Goal: Book appointment/travel/reservation

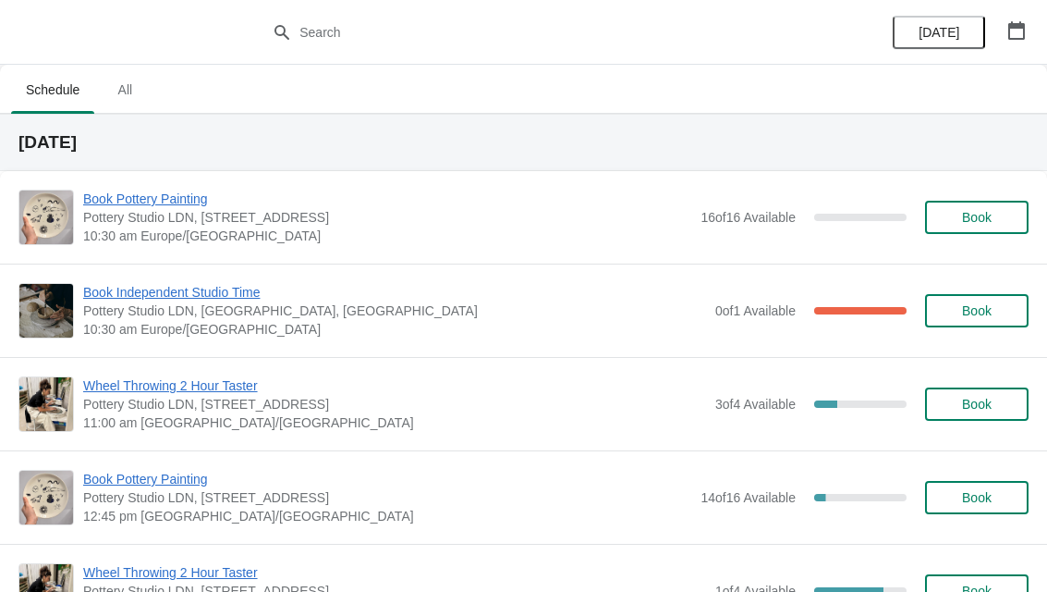
click at [1016, 31] on icon "button" at bounding box center [1017, 30] width 18 height 18
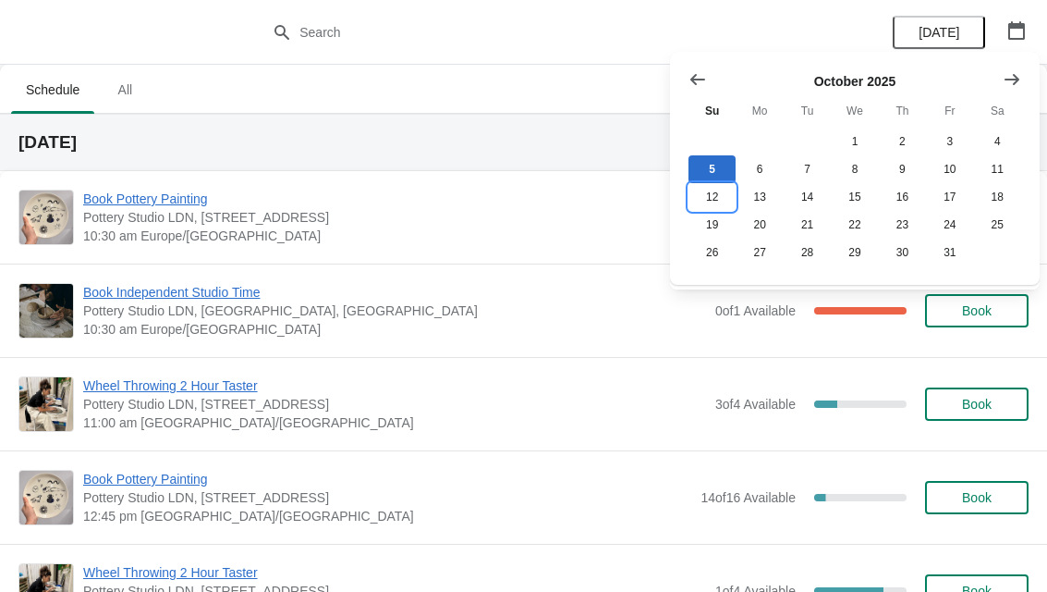
click at [724, 193] on button "12" at bounding box center [712, 197] width 47 height 28
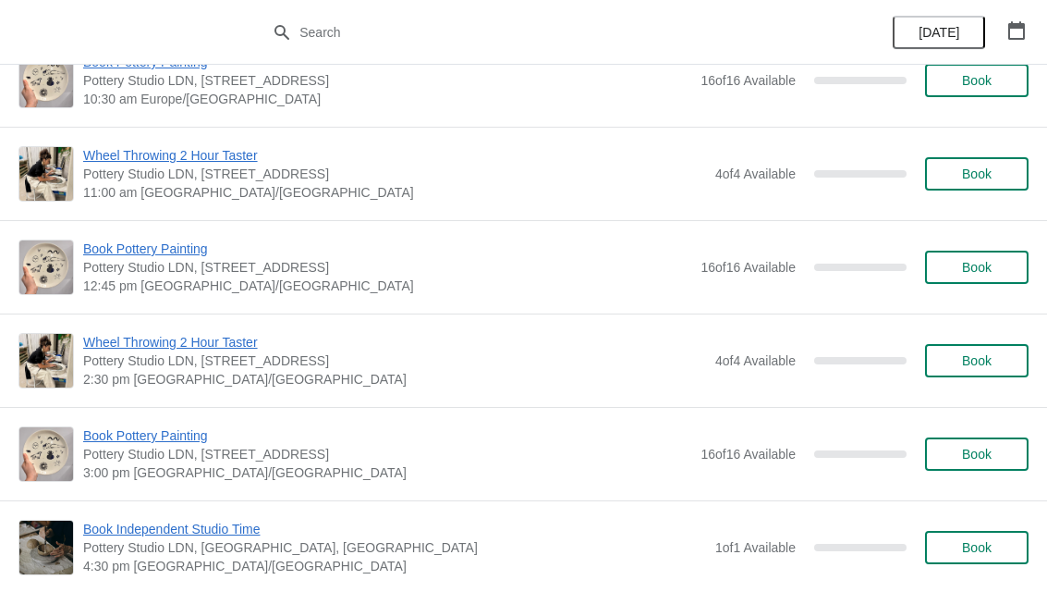
scroll to position [102, 0]
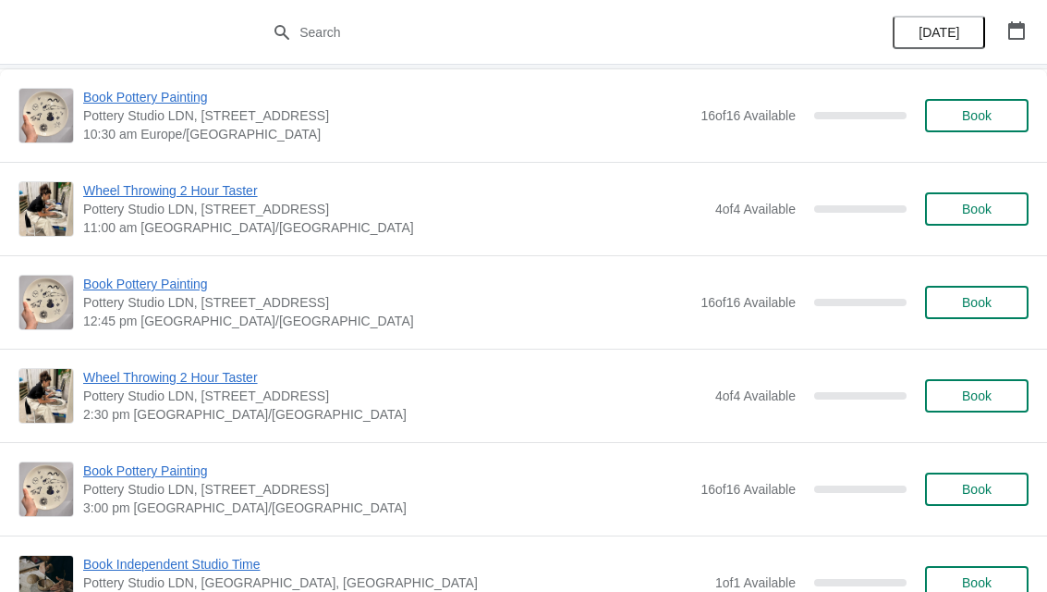
click at [987, 304] on span "Book" at bounding box center [977, 302] width 30 height 15
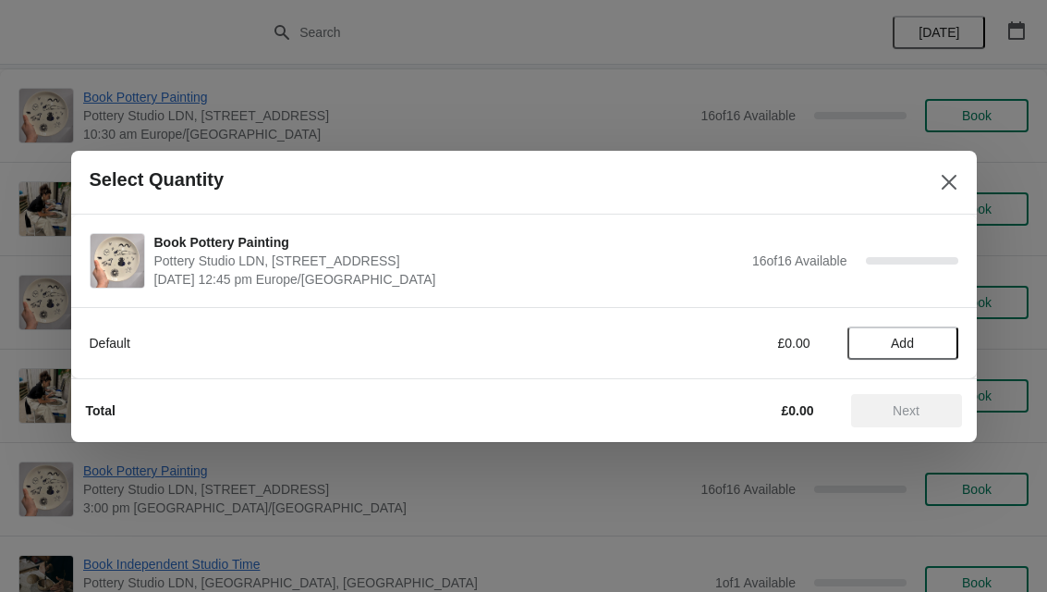
click at [924, 336] on span "Add" at bounding box center [903, 343] width 78 height 15
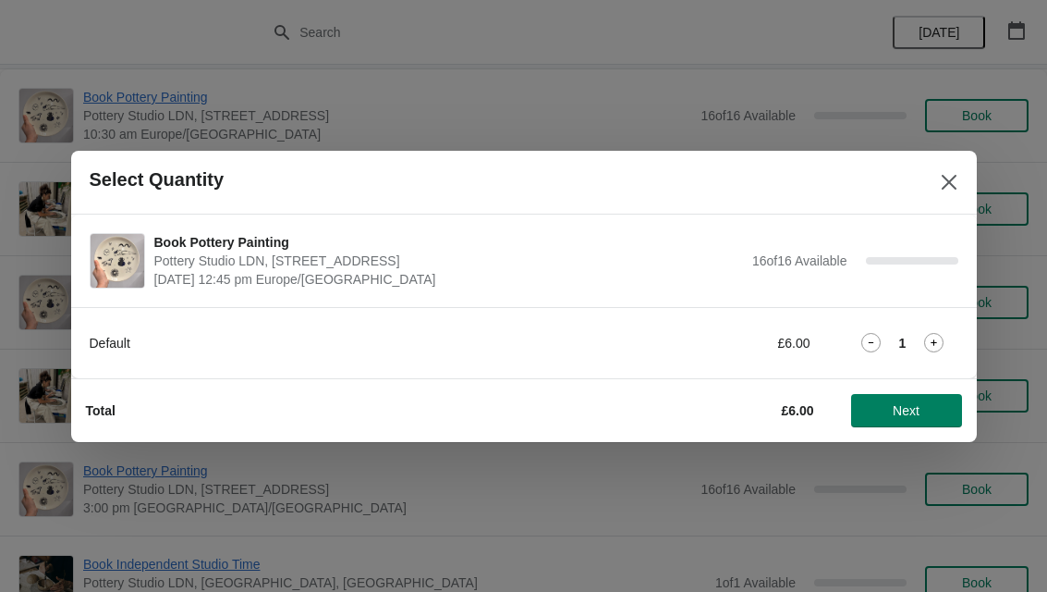
click at [948, 332] on div "Default £6.00 1" at bounding box center [524, 342] width 869 height 33
click at [947, 326] on div "Default £6.00 1" at bounding box center [524, 342] width 869 height 33
click at [945, 336] on div "1" at bounding box center [903, 342] width 111 height 19
click at [942, 342] on icon at bounding box center [933, 342] width 19 height 19
click at [941, 333] on icon at bounding box center [933, 342] width 19 height 19
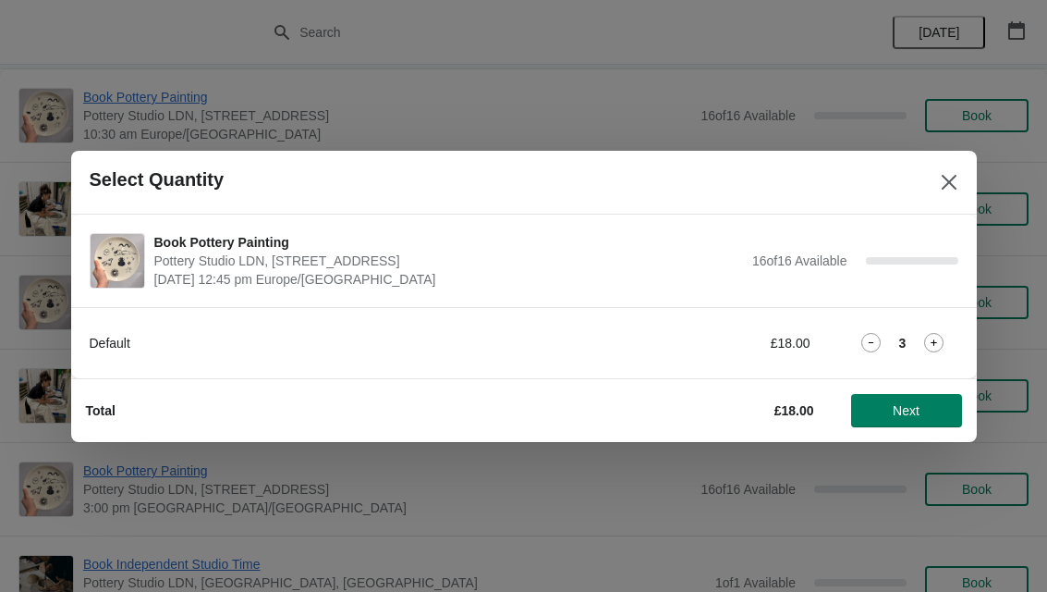
click at [949, 339] on div "3" at bounding box center [903, 342] width 111 height 19
click at [953, 337] on div "3" at bounding box center [903, 342] width 111 height 19
click at [942, 340] on icon at bounding box center [933, 342] width 19 height 19
click at [942, 333] on icon at bounding box center [933, 342] width 19 height 19
click at [944, 337] on icon at bounding box center [933, 342] width 19 height 19
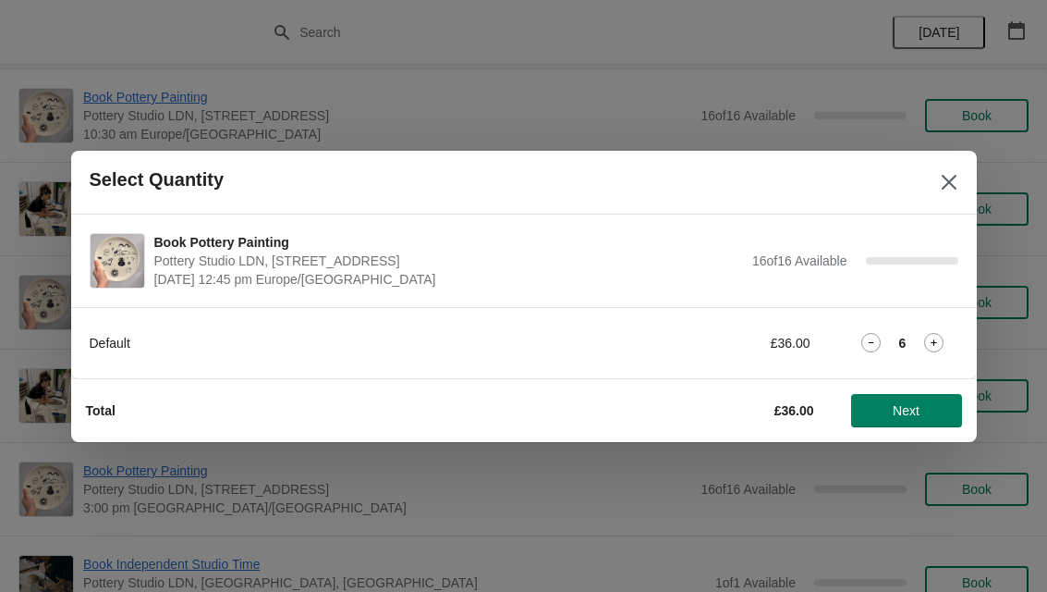
click at [925, 410] on span "Next" at bounding box center [906, 410] width 81 height 15
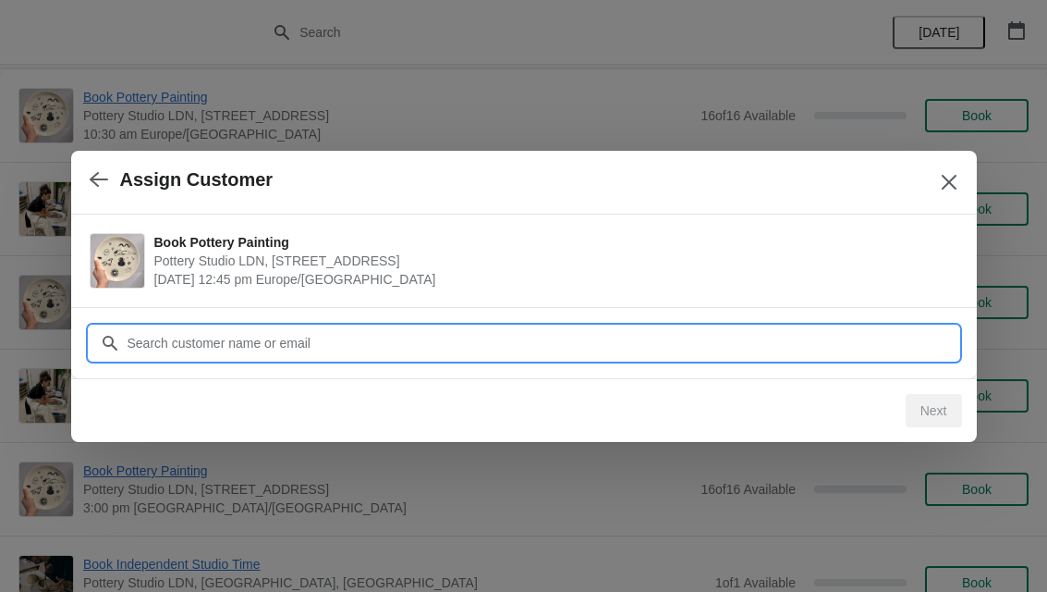
click at [802, 340] on input "Customer" at bounding box center [543, 342] width 832 height 33
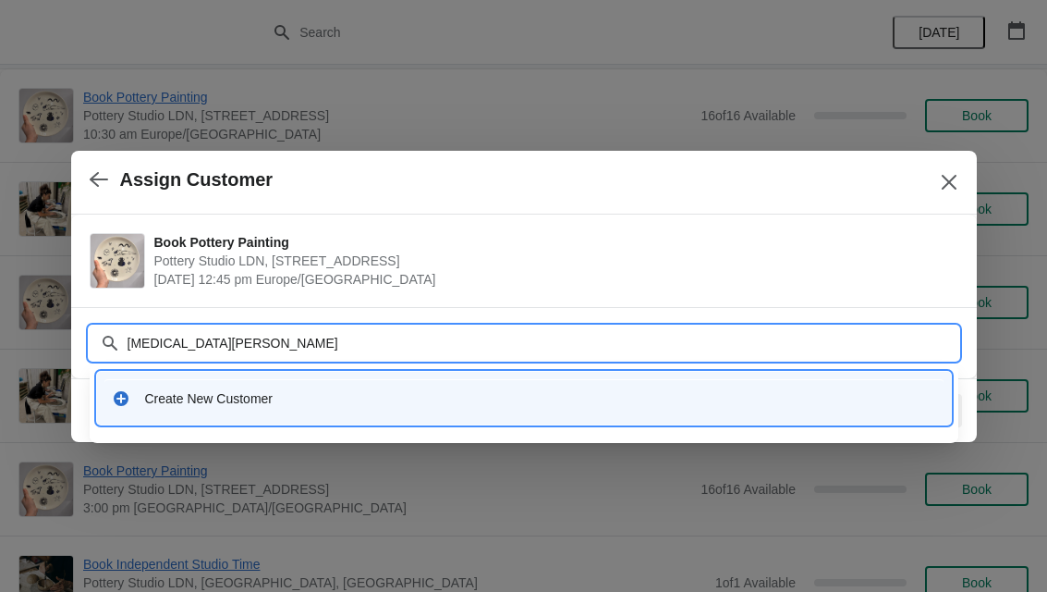
type input "[MEDICAL_DATA][PERSON_NAME]"
click at [660, 397] on div "Create New Customer" at bounding box center [540, 398] width 791 height 18
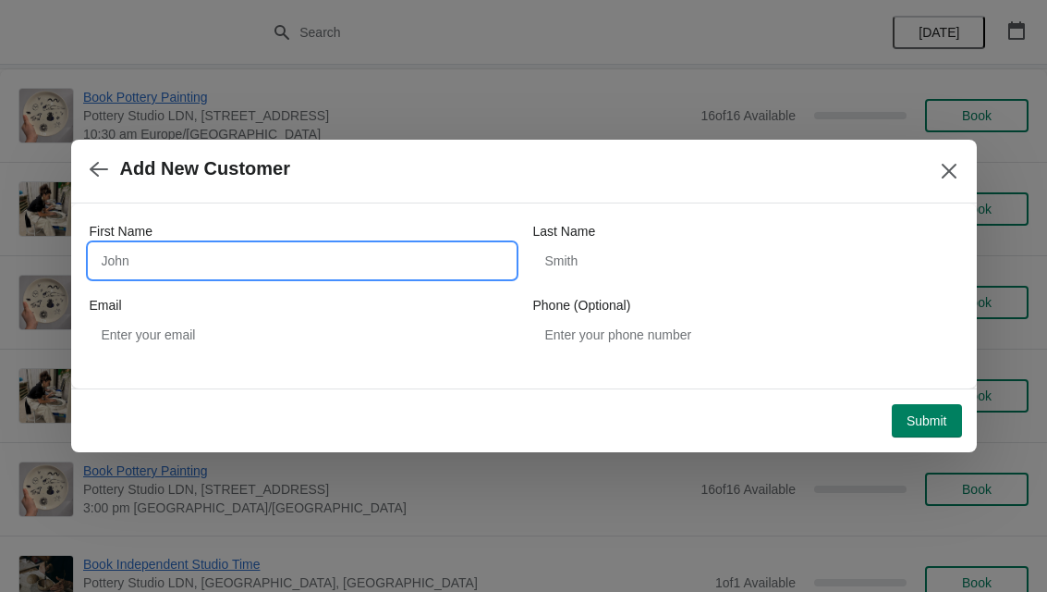
click at [151, 254] on input "First Name" at bounding box center [302, 260] width 425 height 33
type input "[PERSON_NAME]"
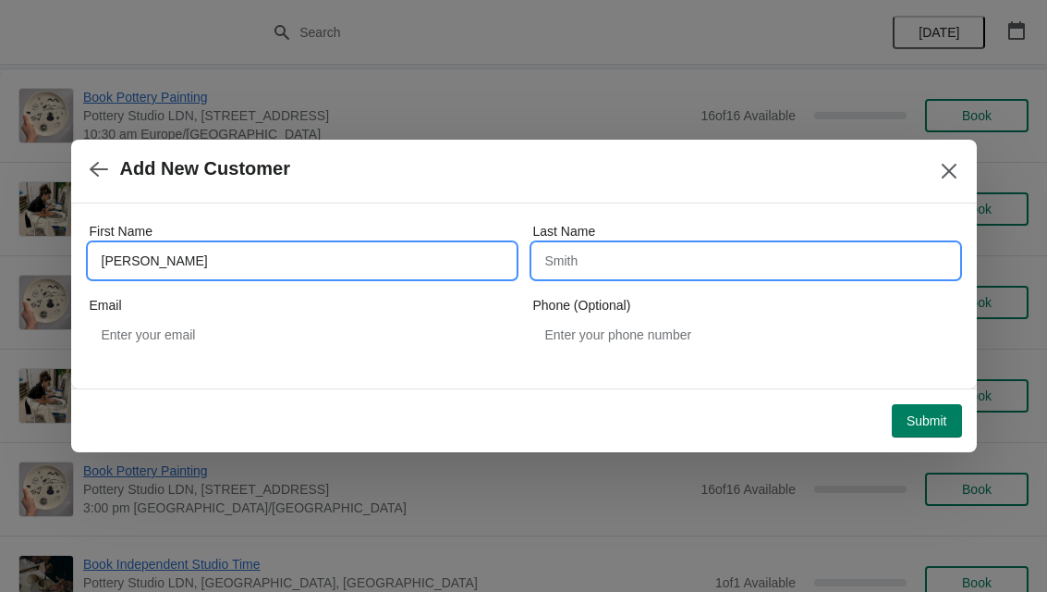
click at [695, 256] on input "Last Name" at bounding box center [745, 260] width 425 height 33
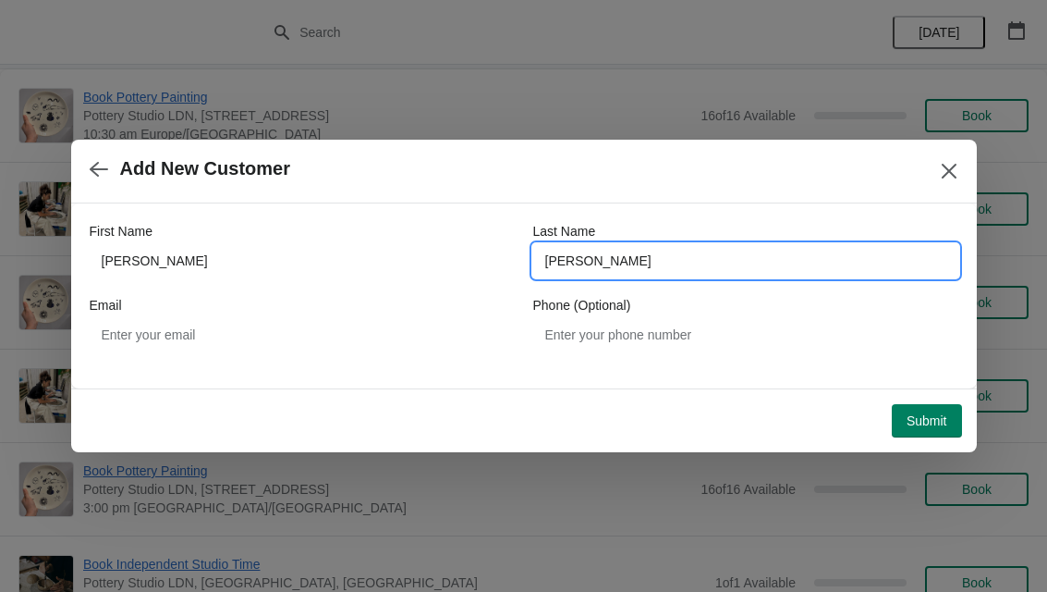
type input "[PERSON_NAME]"
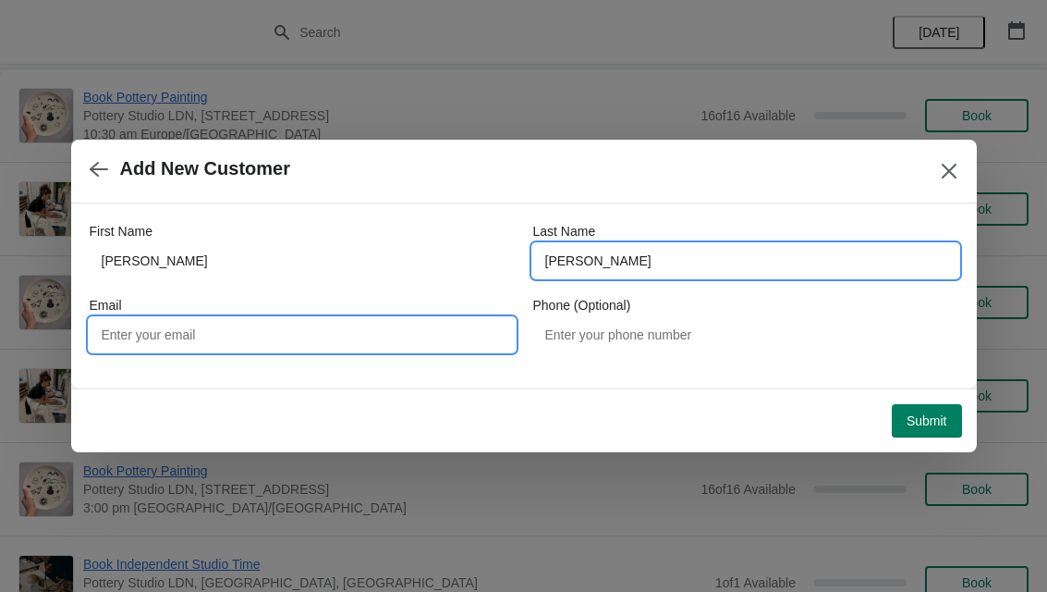
click at [162, 333] on input "Email" at bounding box center [302, 334] width 425 height 33
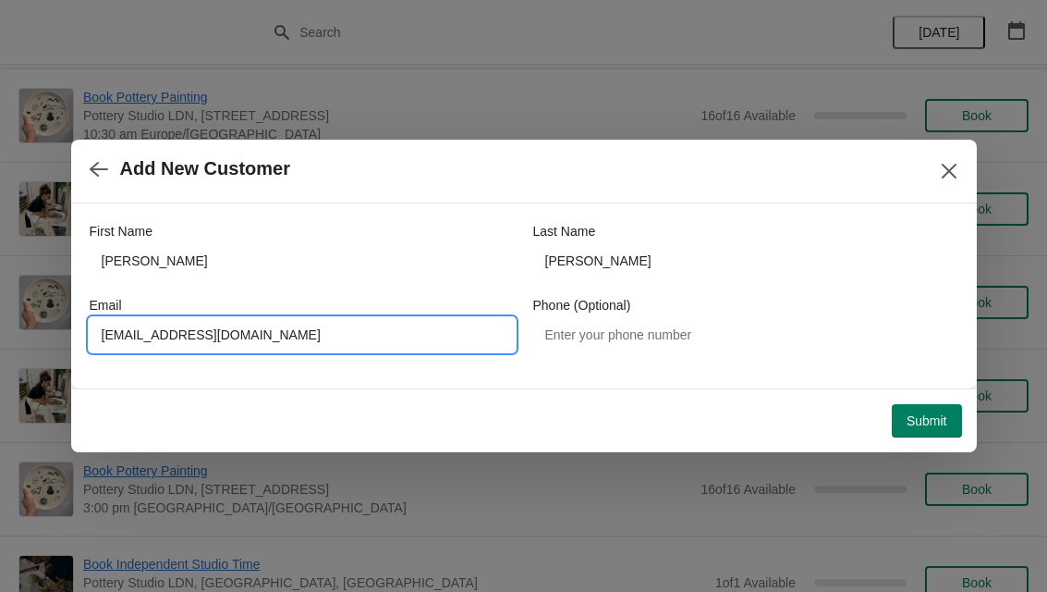
type input "[EMAIL_ADDRESS][DOMAIN_NAME]"
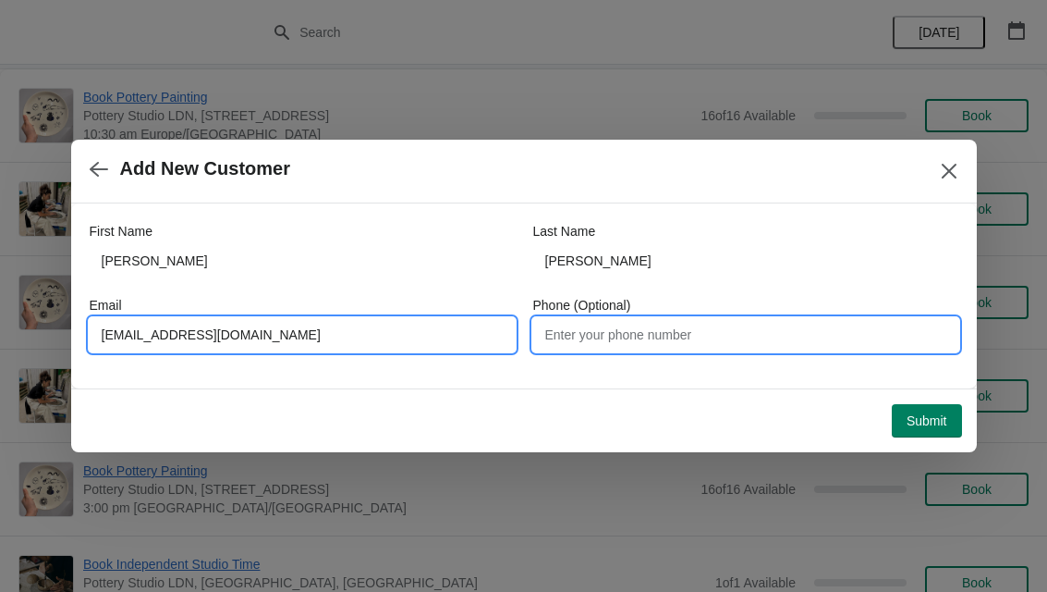
click at [803, 329] on input "Phone (Optional)" at bounding box center [745, 334] width 425 height 33
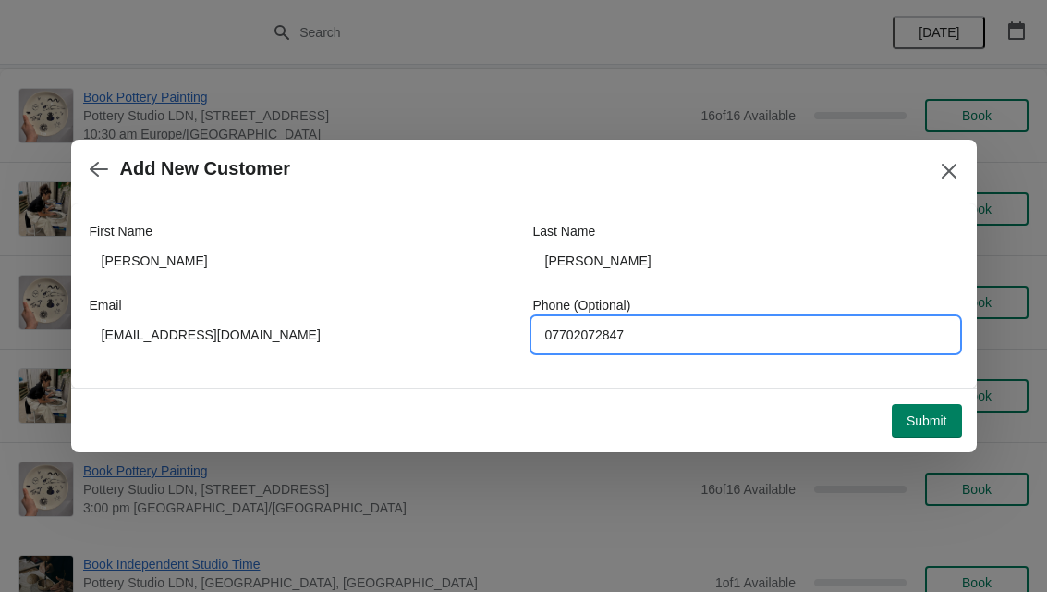
type input "07702072847"
click at [947, 420] on span "Submit" at bounding box center [927, 420] width 41 height 15
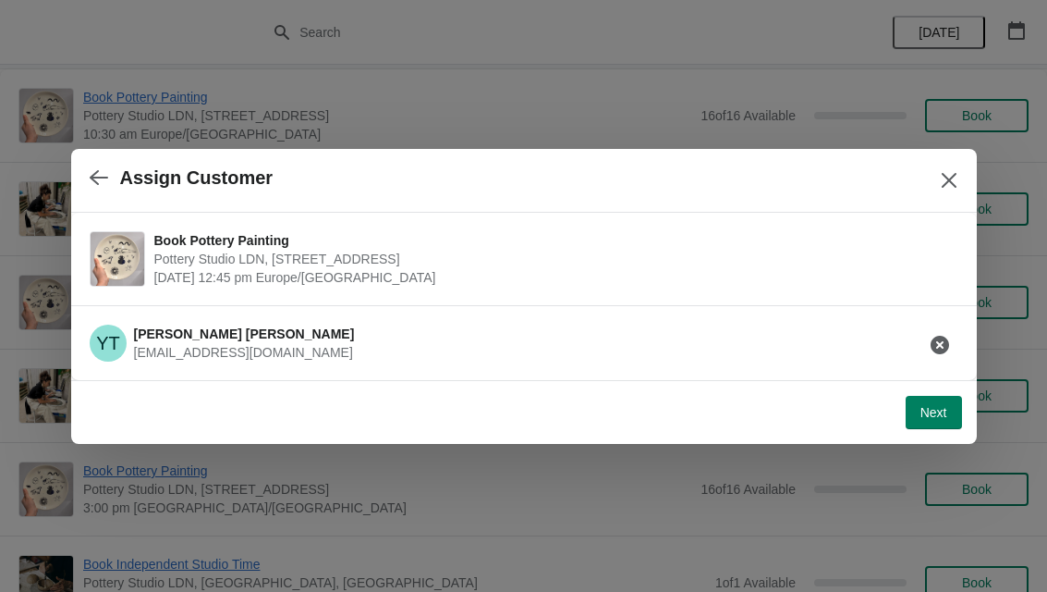
click at [941, 401] on button "Next" at bounding box center [934, 412] width 56 height 33
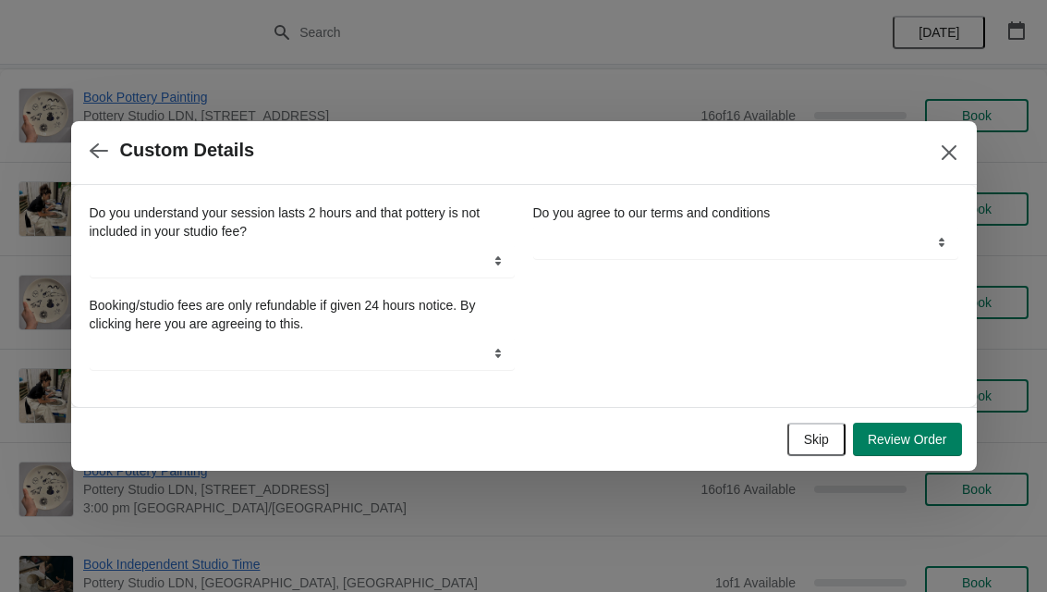
click at [833, 436] on button "Skip" at bounding box center [817, 438] width 58 height 33
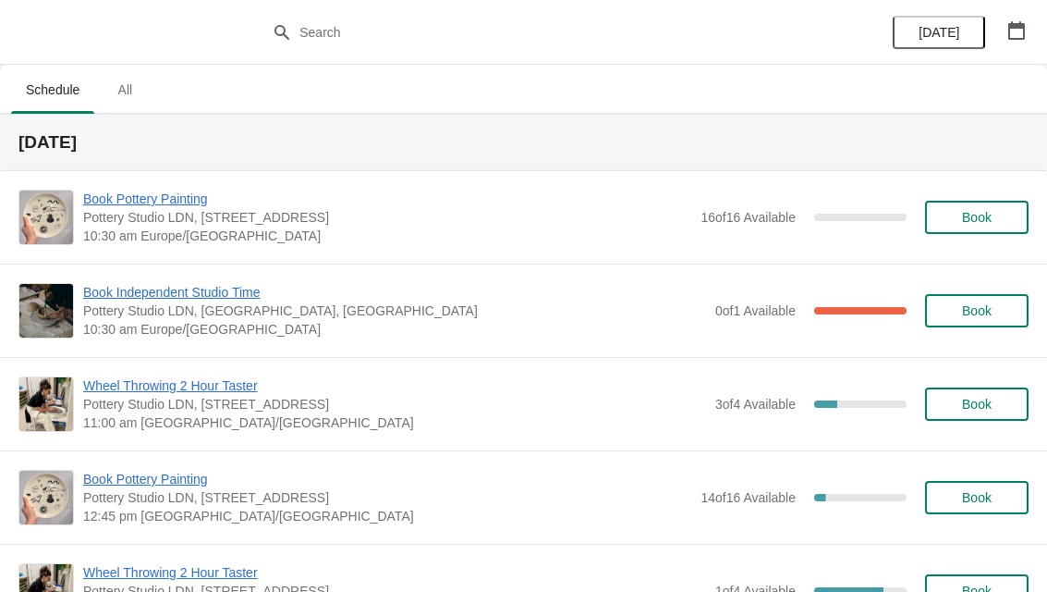
click at [1027, 32] on button "button" at bounding box center [1016, 30] width 33 height 33
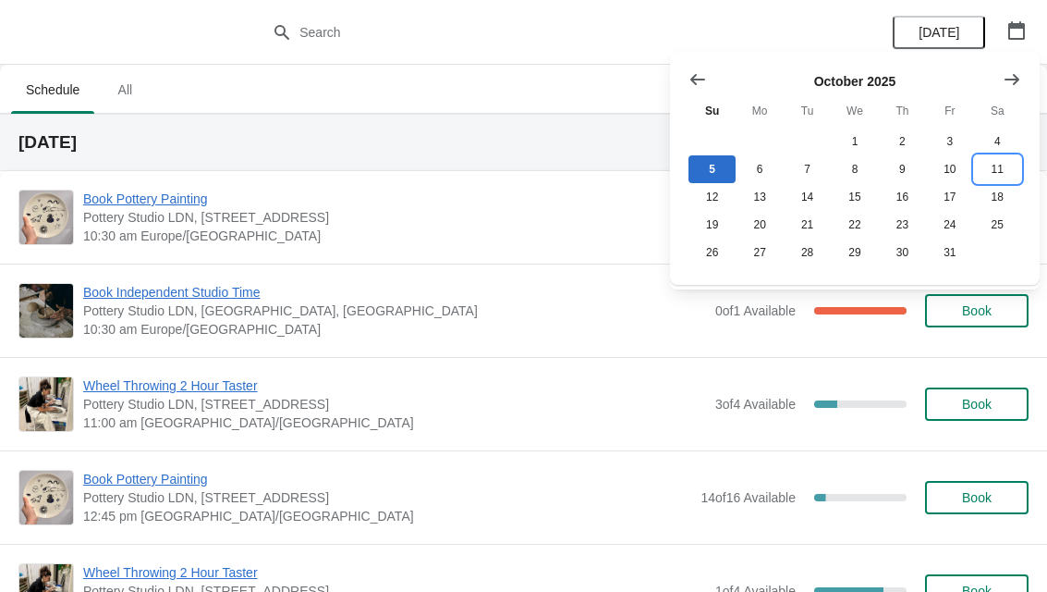
click at [1004, 165] on button "11" at bounding box center [997, 169] width 47 height 28
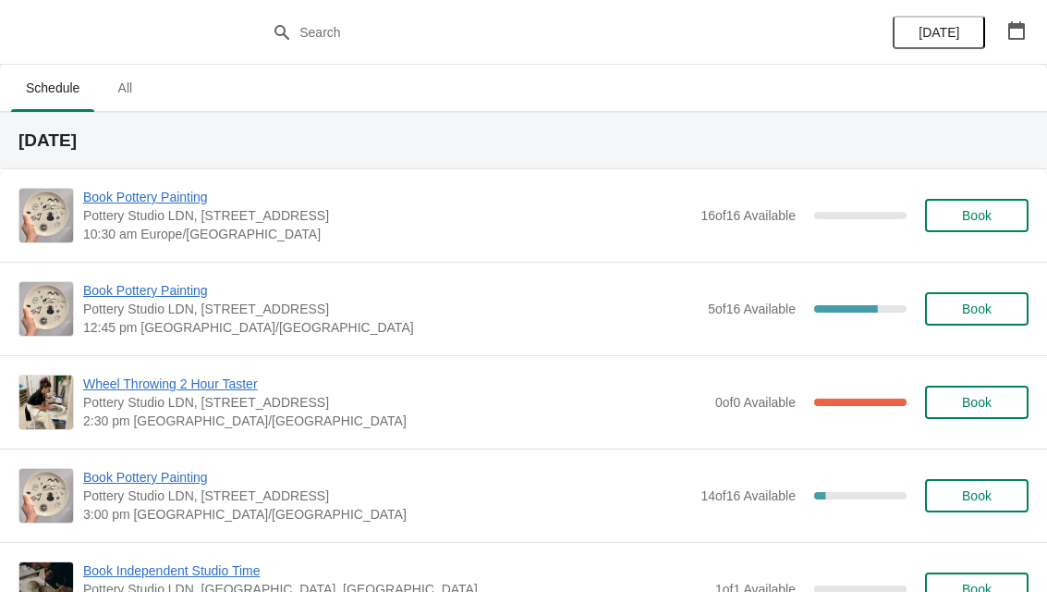
scroll to position [1, 0]
click at [993, 301] on button "Book" at bounding box center [977, 309] width 104 height 33
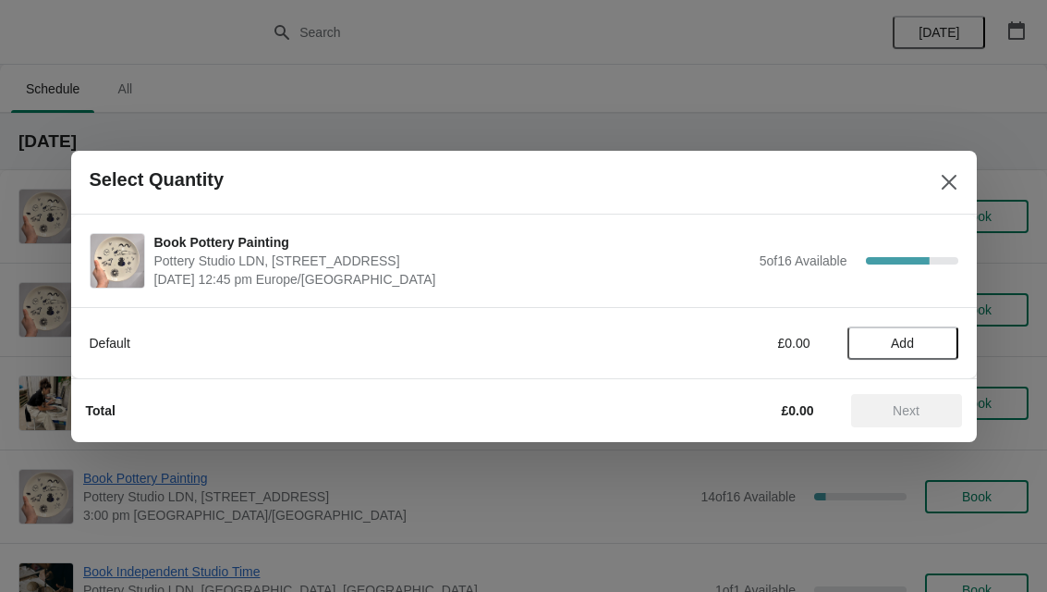
click at [923, 341] on span "Add" at bounding box center [903, 343] width 78 height 15
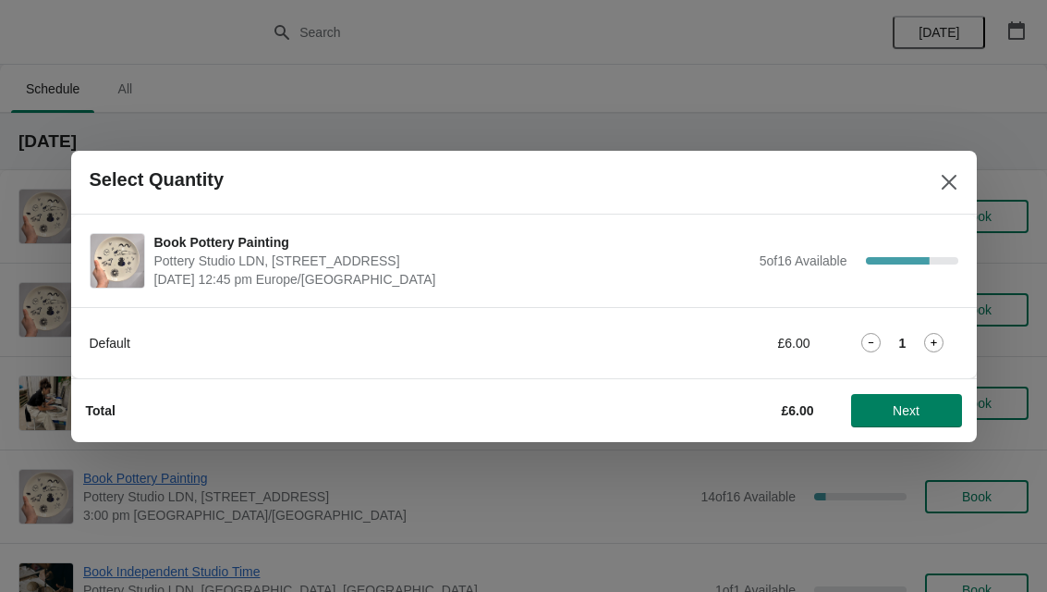
click at [942, 335] on icon at bounding box center [933, 342] width 19 height 19
click at [938, 410] on span "Next" at bounding box center [906, 410] width 81 height 15
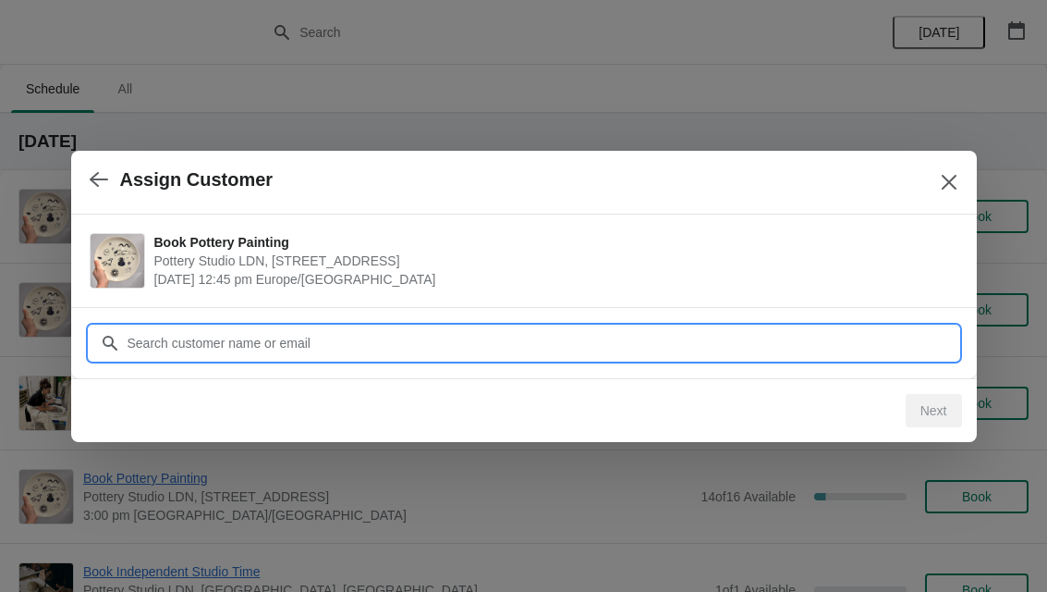
click at [743, 334] on input "Customer" at bounding box center [543, 342] width 832 height 33
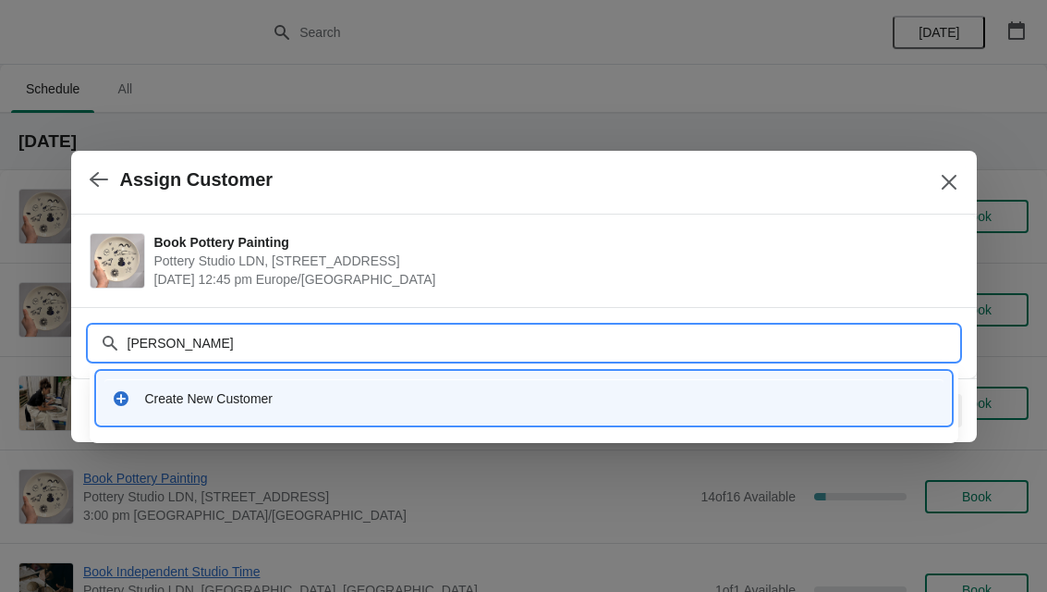
type input "Zoe r"
click at [209, 398] on div "Create New Customer" at bounding box center [540, 398] width 791 height 18
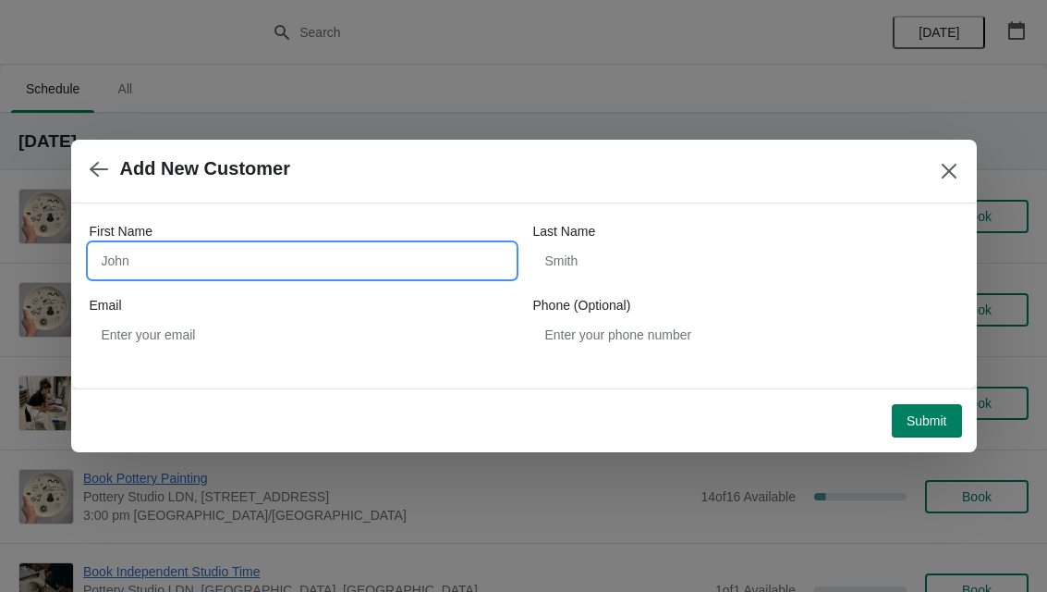
click at [151, 264] on input "First Name" at bounding box center [302, 260] width 425 height 33
type input "Zoe"
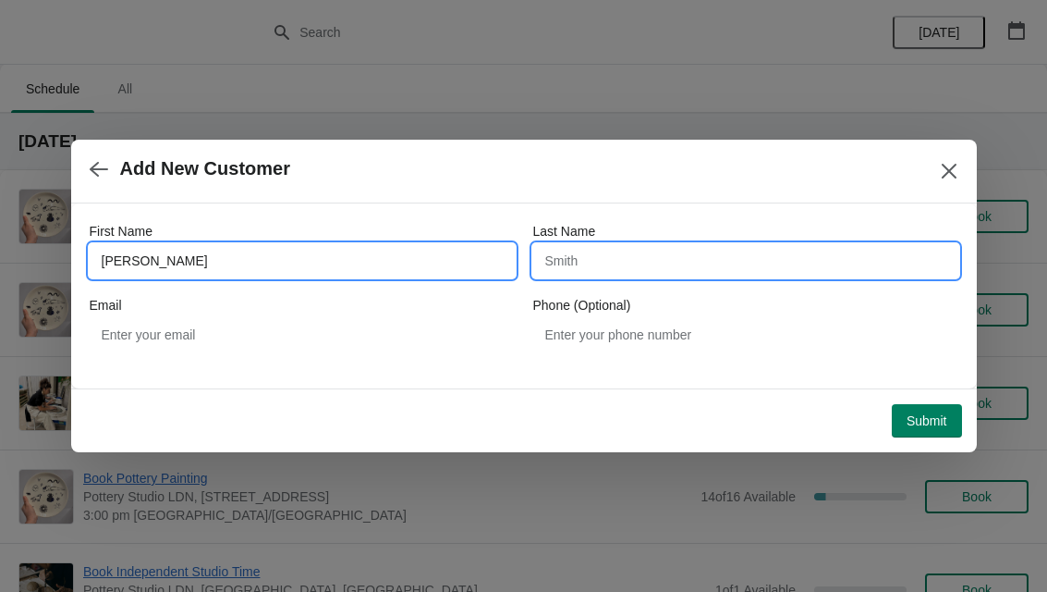
click at [597, 271] on input "Last Name" at bounding box center [745, 260] width 425 height 33
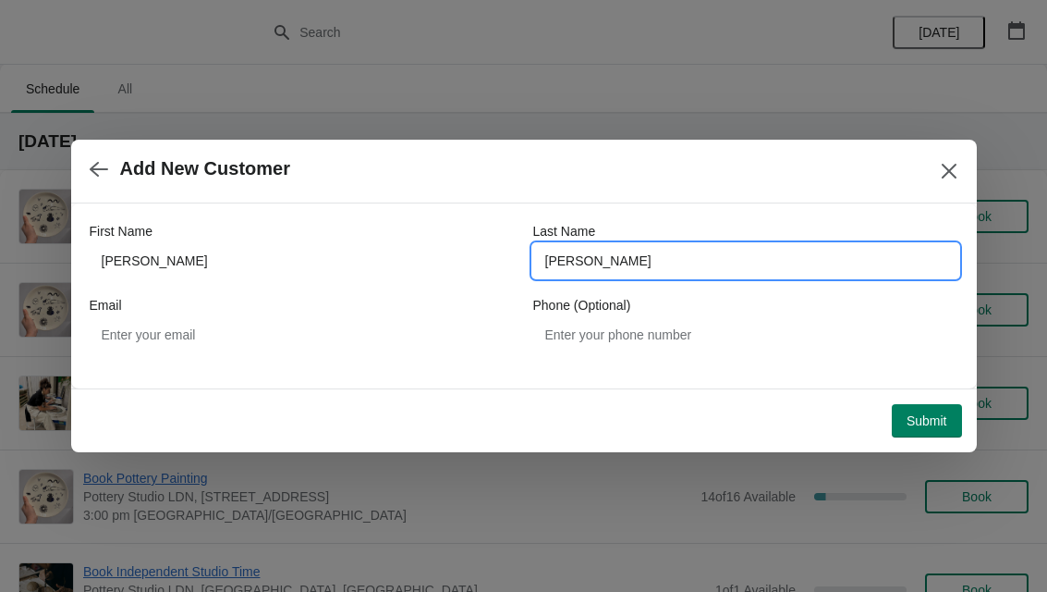
type input "Rubio"
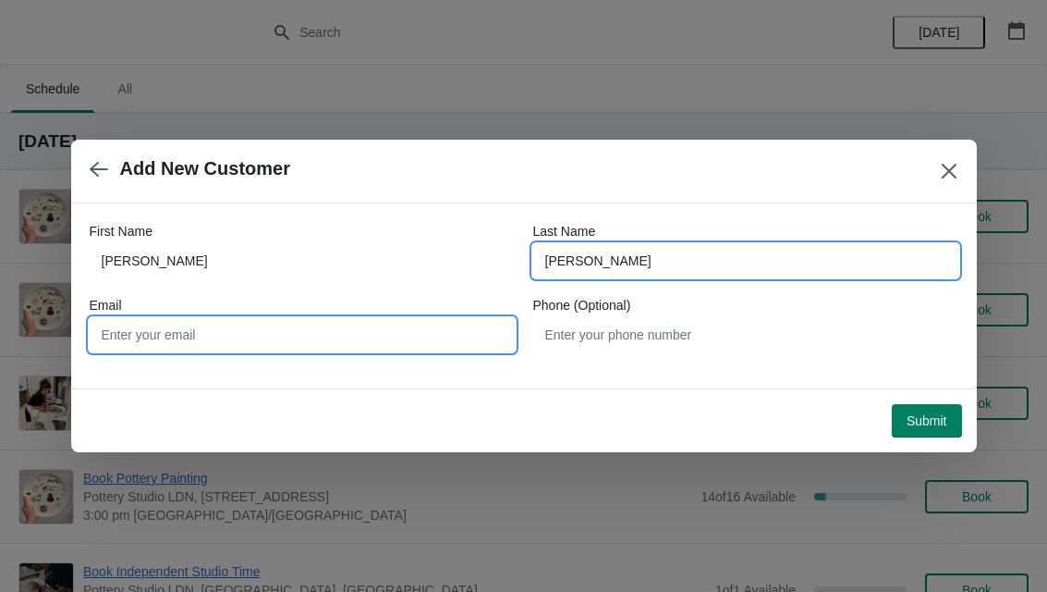
click at [177, 334] on input "Email" at bounding box center [302, 334] width 425 height 33
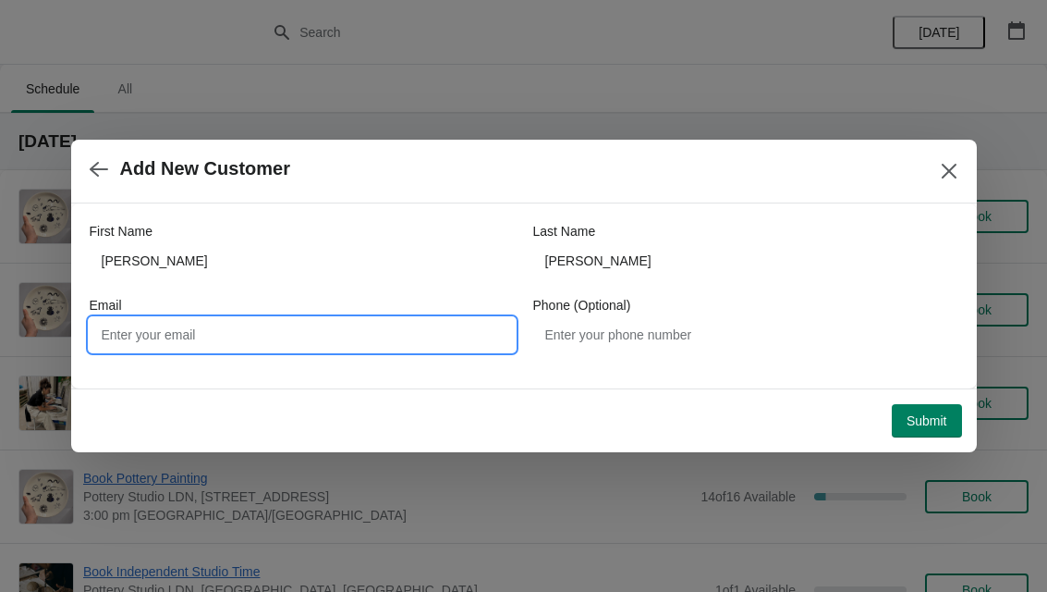
click at [101, 168] on icon "button" at bounding box center [99, 169] width 18 height 15
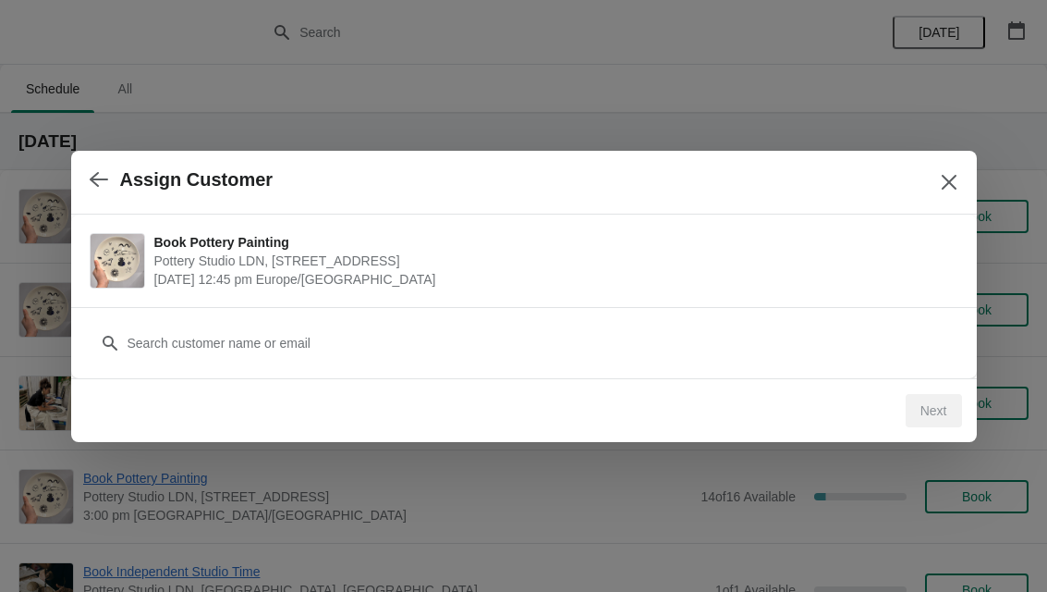
click at [107, 178] on icon "button" at bounding box center [99, 179] width 18 height 18
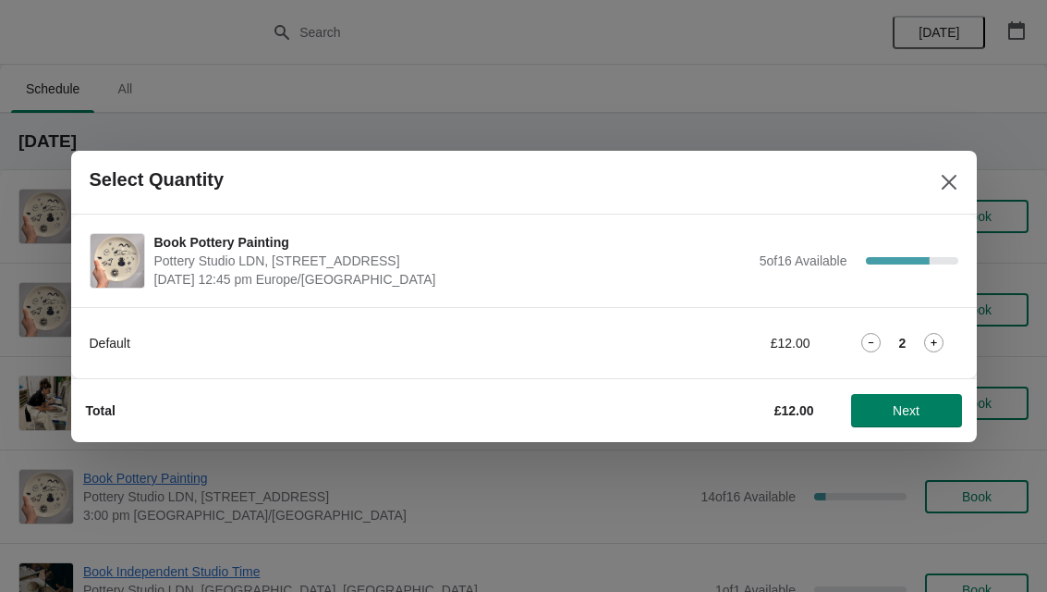
click at [869, 345] on icon at bounding box center [871, 342] width 19 height 19
click at [871, 339] on icon at bounding box center [871, 342] width 19 height 19
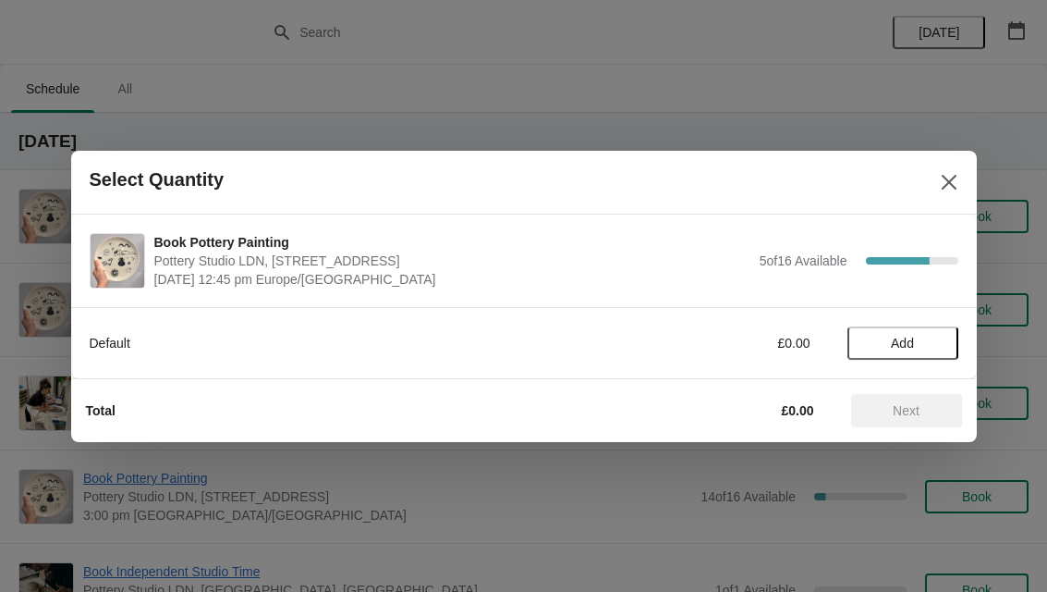
click at [947, 179] on icon "Close" at bounding box center [948, 181] width 15 height 15
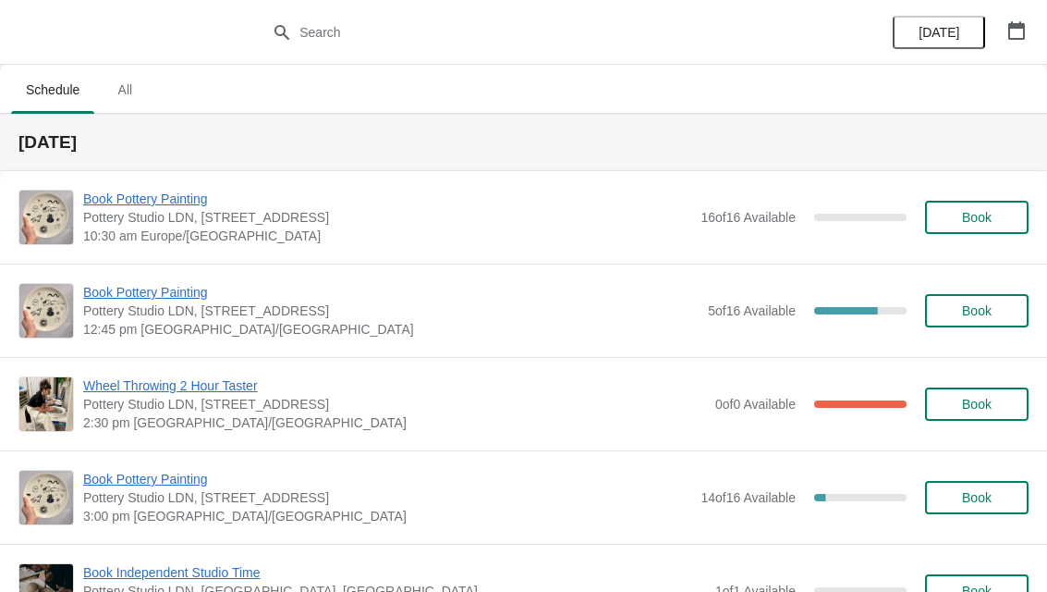
scroll to position [0, 0]
click at [1022, 22] on icon "button" at bounding box center [1017, 30] width 18 height 18
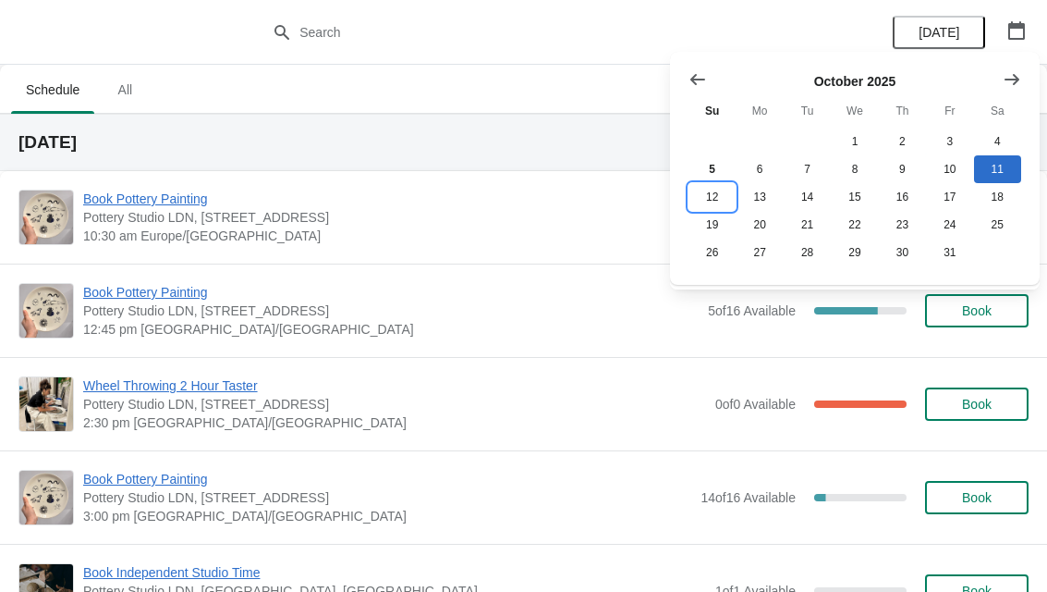
click at [703, 187] on button "12" at bounding box center [712, 197] width 47 height 28
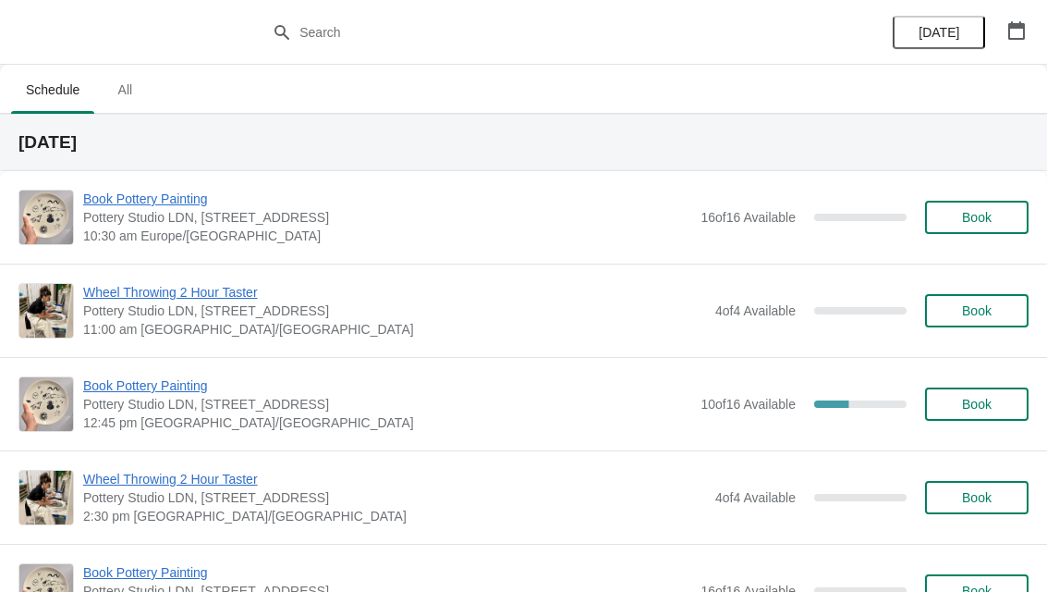
click at [980, 404] on span "Book" at bounding box center [977, 404] width 30 height 15
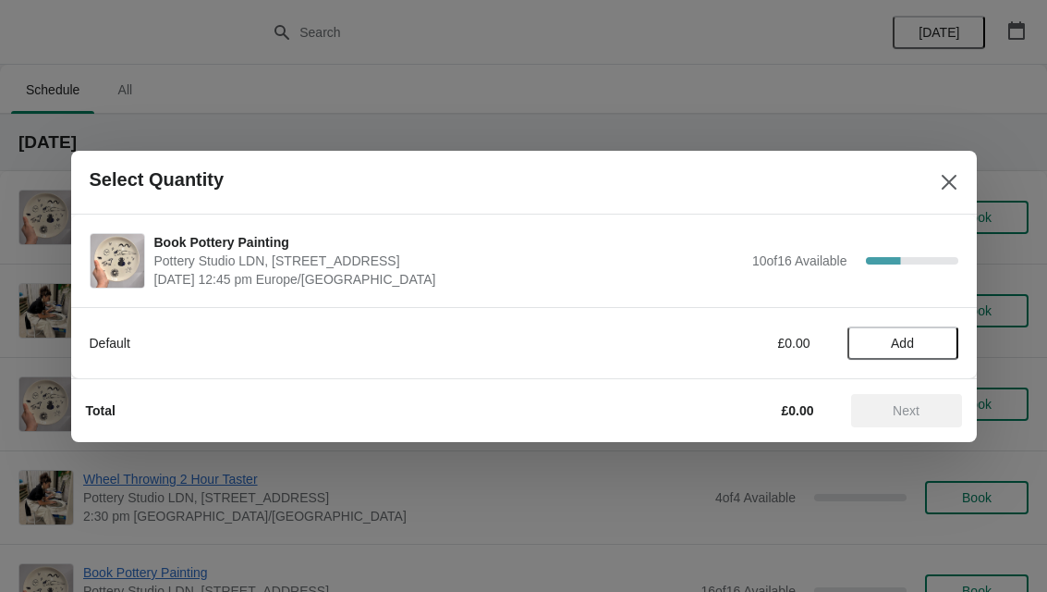
click at [936, 332] on button "Add" at bounding box center [903, 342] width 111 height 33
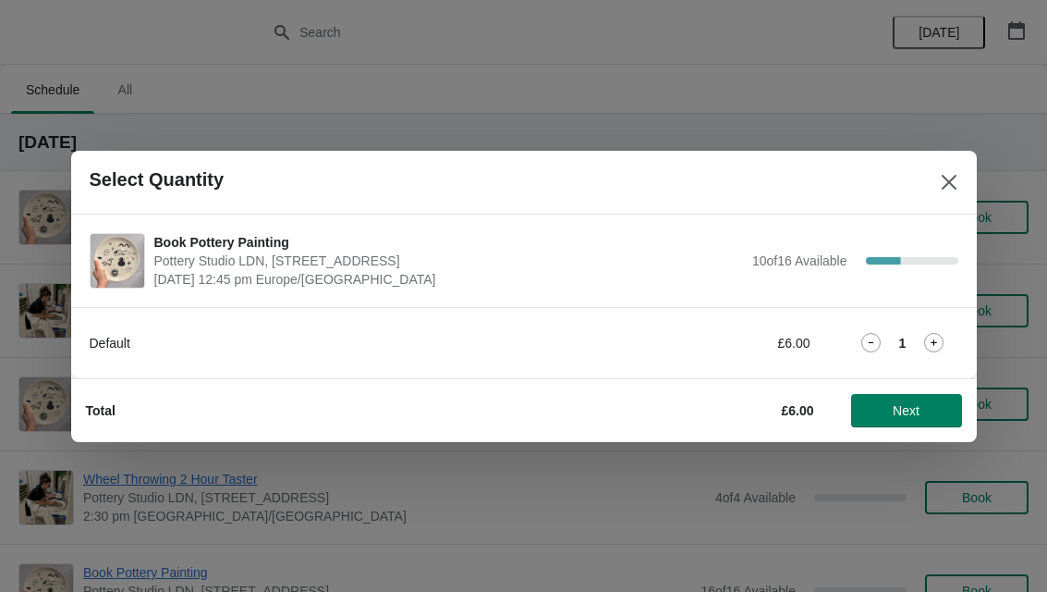
click at [944, 333] on icon at bounding box center [933, 342] width 19 height 19
click at [919, 406] on span "Next" at bounding box center [906, 410] width 27 height 15
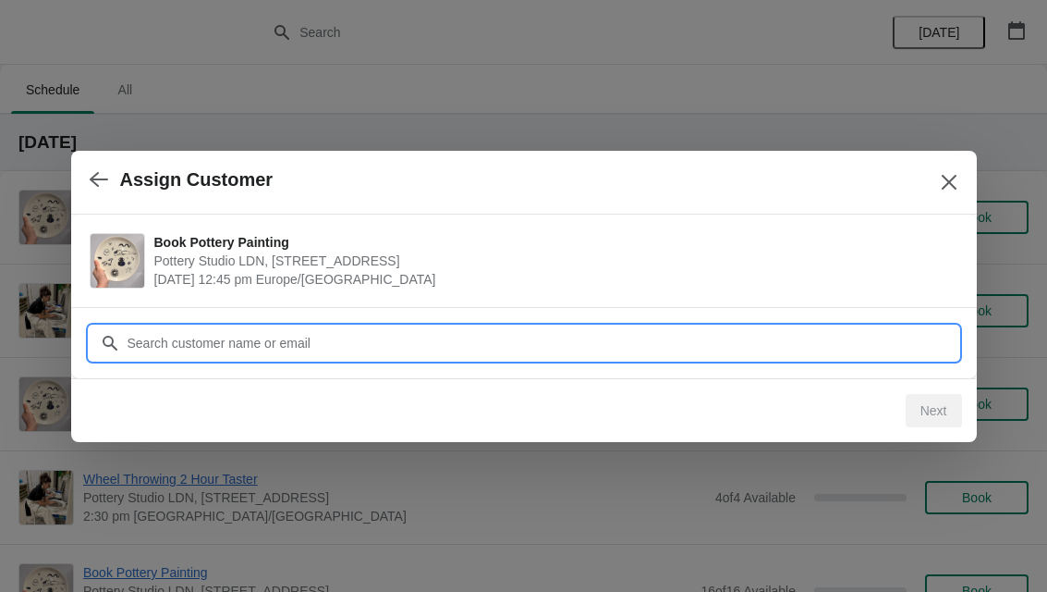
click at [184, 339] on input "Customer" at bounding box center [543, 342] width 832 height 33
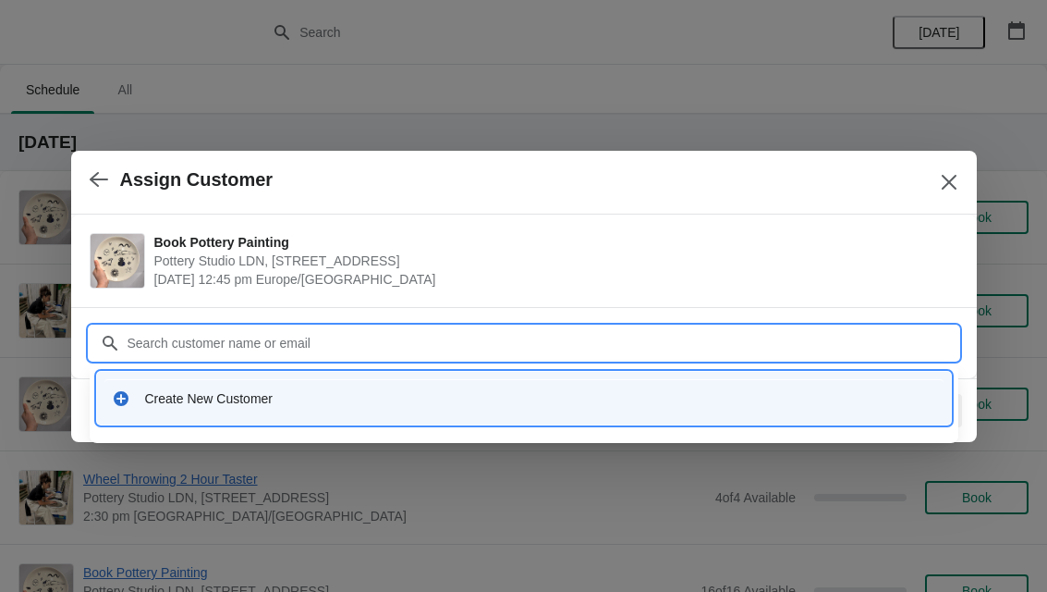
click at [178, 403] on div "Create New Customer" at bounding box center [540, 398] width 791 height 18
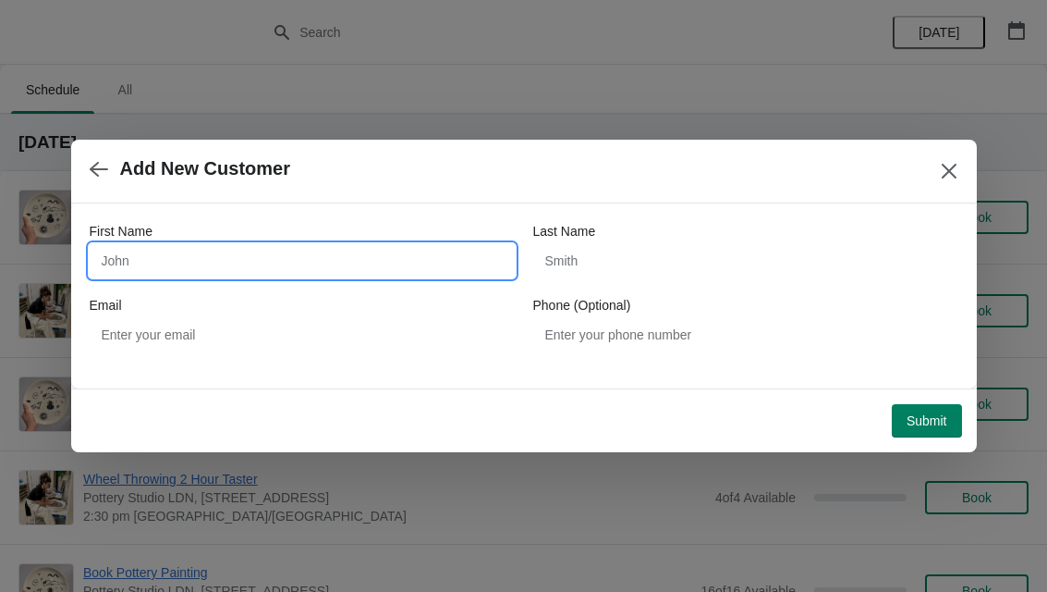
click at [163, 257] on input "First Name" at bounding box center [302, 260] width 425 height 33
type input "Zoe"
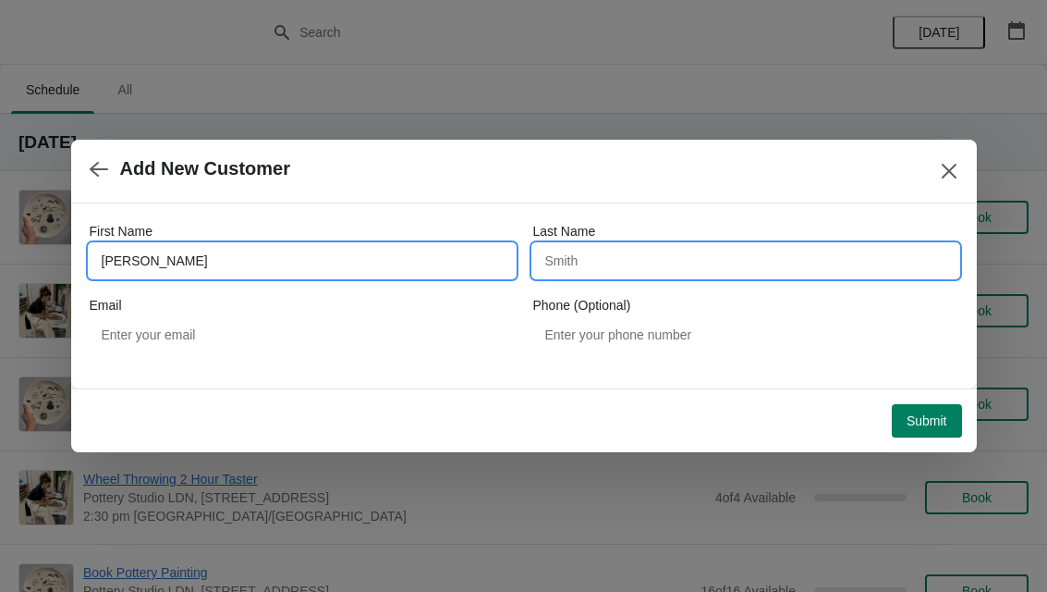
click at [595, 259] on input "Last Name" at bounding box center [745, 260] width 425 height 33
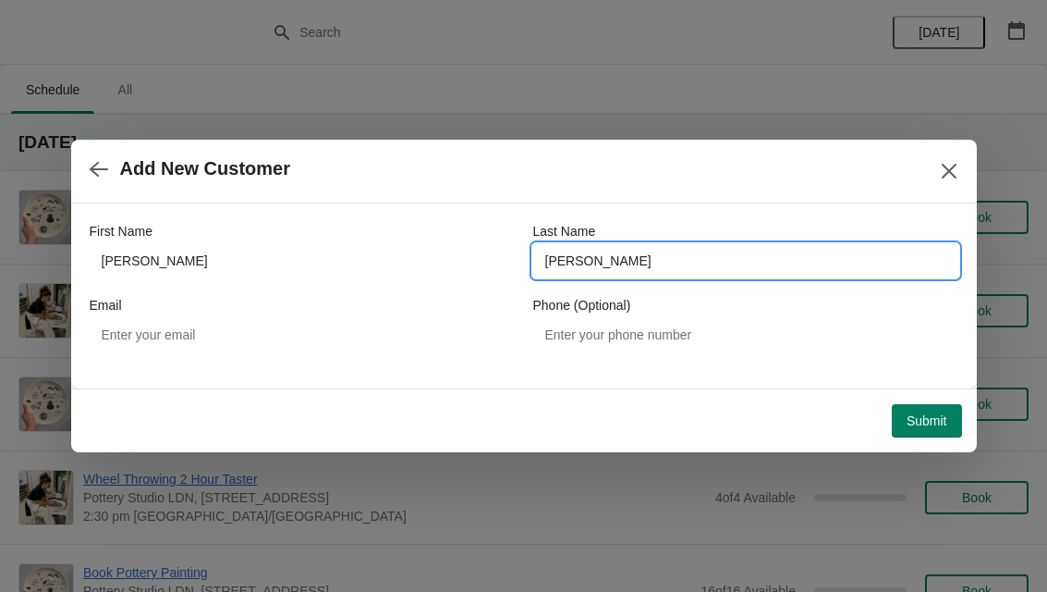
type input "Rubio"
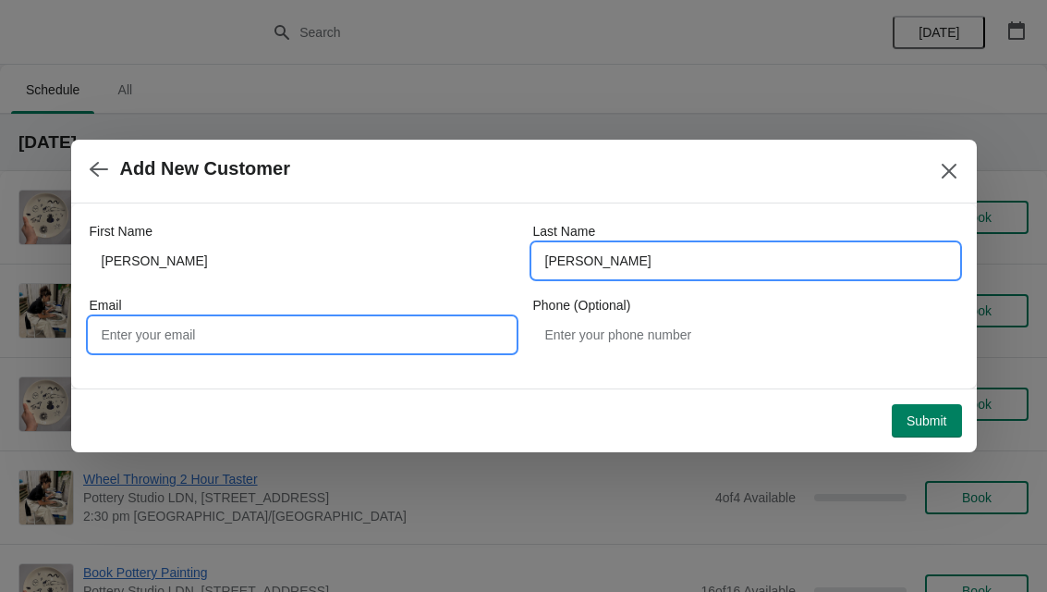
click at [153, 335] on input "Email" at bounding box center [302, 334] width 425 height 33
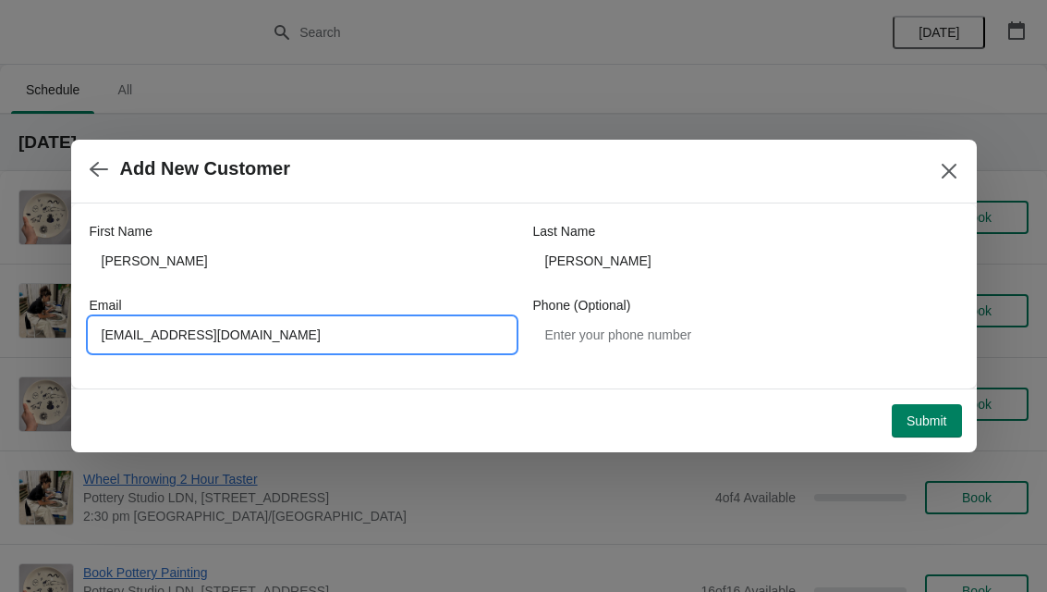
type input "Zoe.rm2000@gmail.com"
click at [946, 419] on span "Submit" at bounding box center [927, 420] width 41 height 15
